Goal: Go to known website: Go to known website

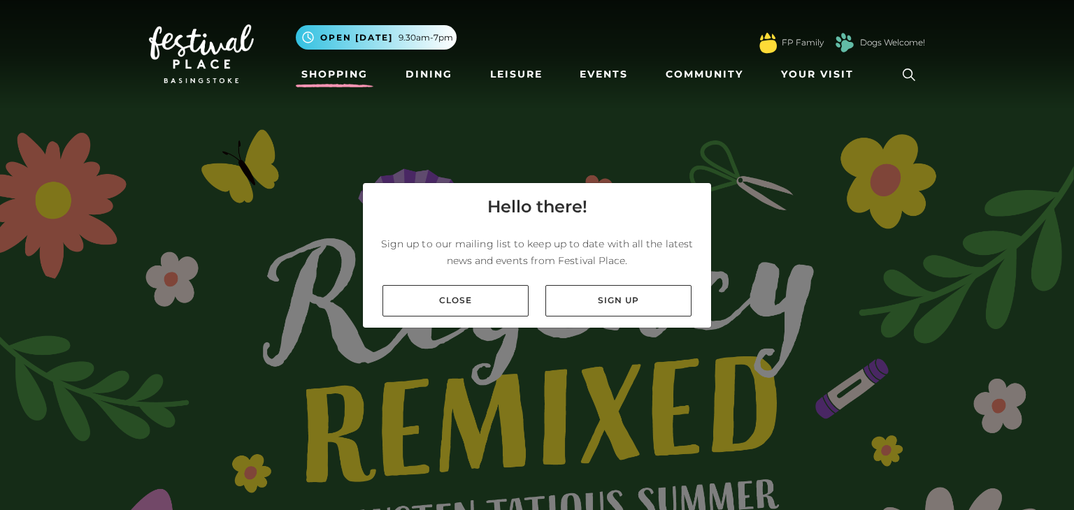
click at [324, 73] on link "Shopping" at bounding box center [335, 75] width 78 height 26
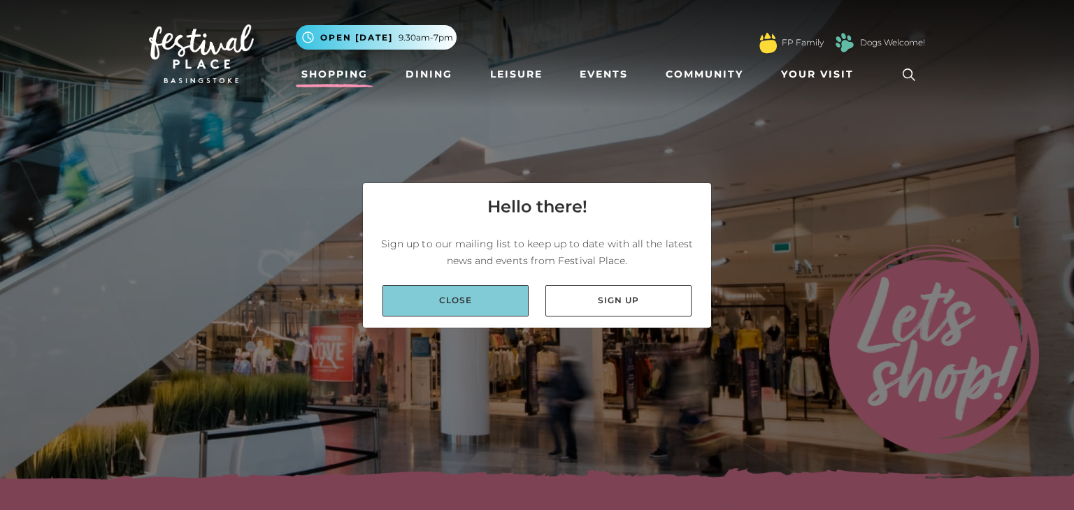
click at [454, 308] on link "Close" at bounding box center [455, 300] width 146 height 31
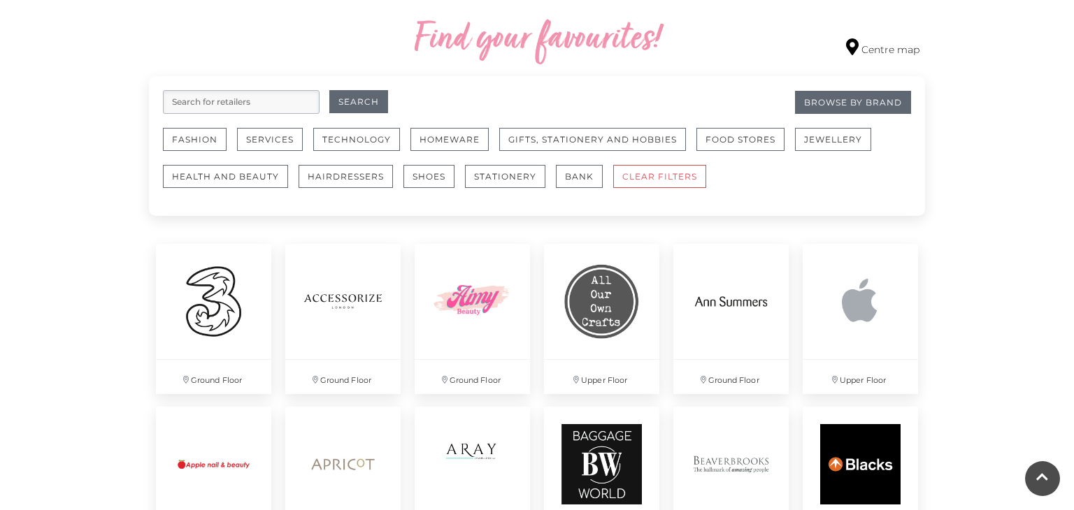
scroll to position [805, 0]
click at [823, 139] on button "Jewellery" at bounding box center [833, 139] width 76 height 23
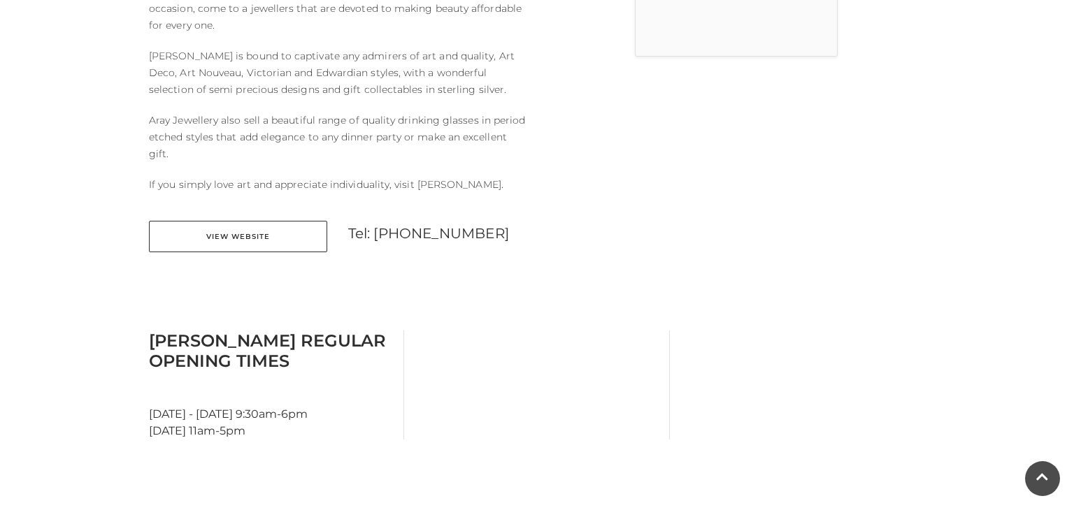
scroll to position [599, 0]
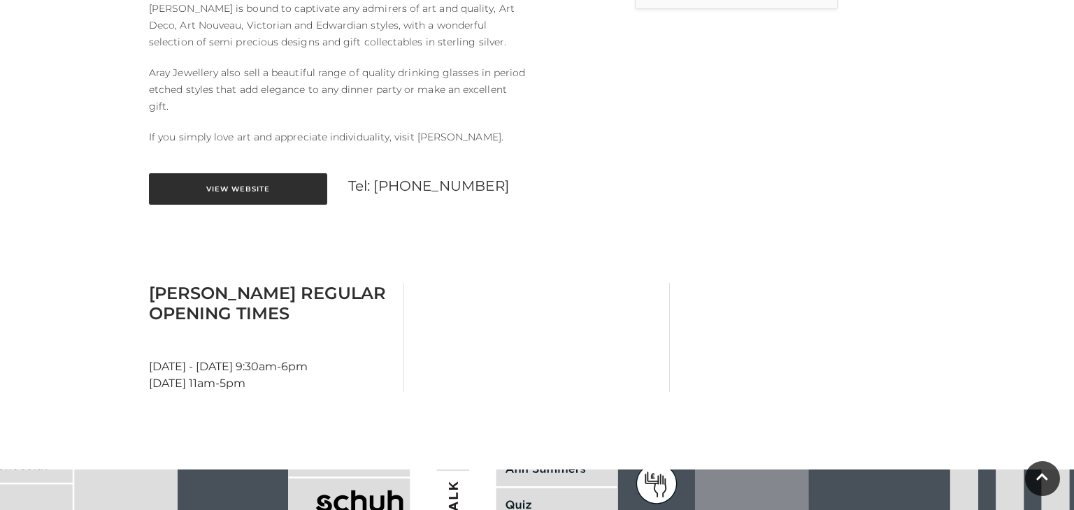
click at [231, 188] on link "View Website" at bounding box center [238, 188] width 178 height 31
